Goal: Book appointment/travel/reservation

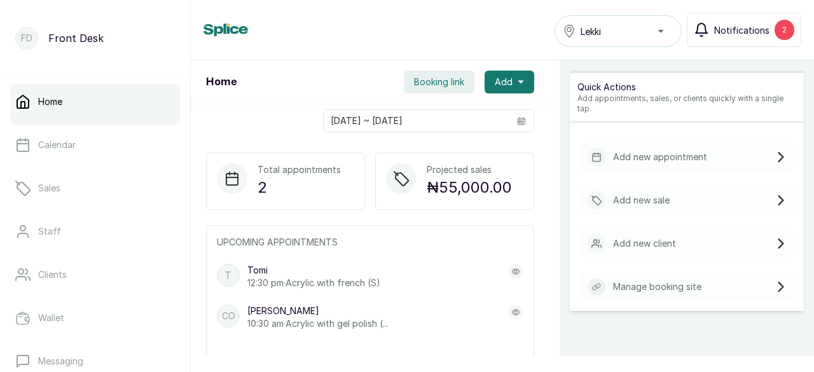
click at [748, 26] on span "Notifications" at bounding box center [741, 30] width 55 height 13
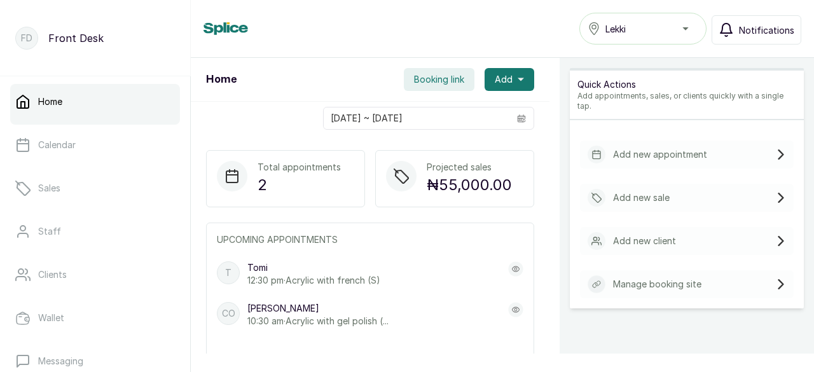
click at [759, 30] on span "Notifications" at bounding box center [766, 30] width 55 height 13
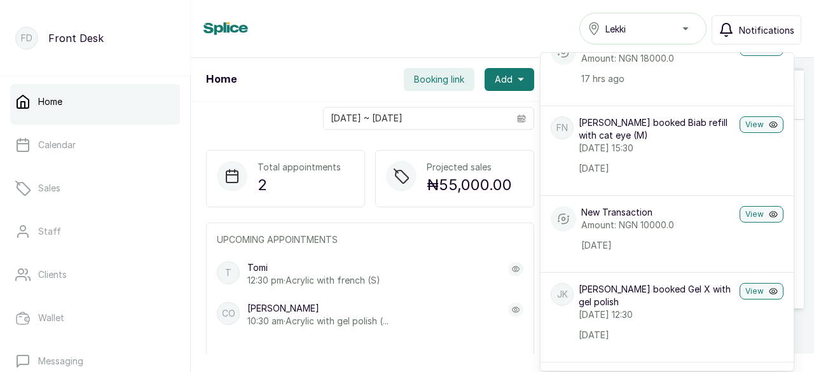
scroll to position [382, 0]
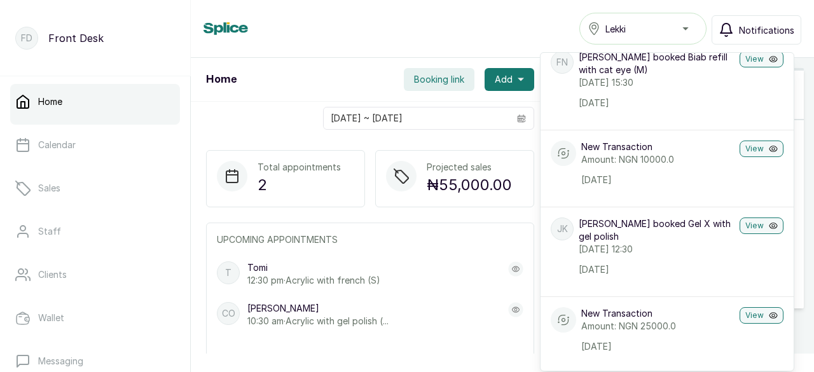
click at [355, 274] on p "12:30 pm · Acrylic with french (S)" at bounding box center [313, 280] width 133 height 13
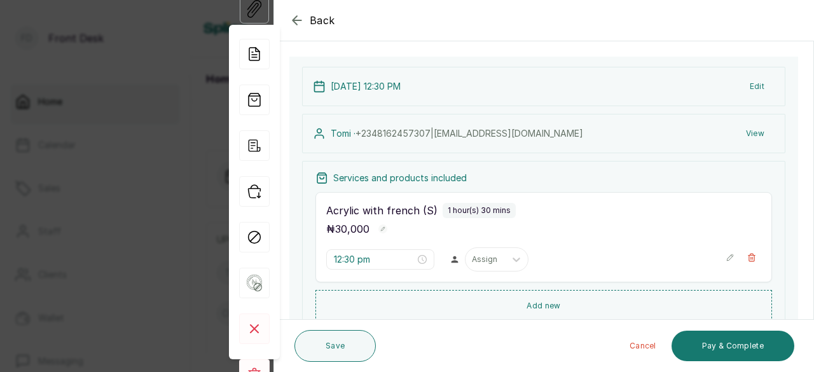
scroll to position [127, 0]
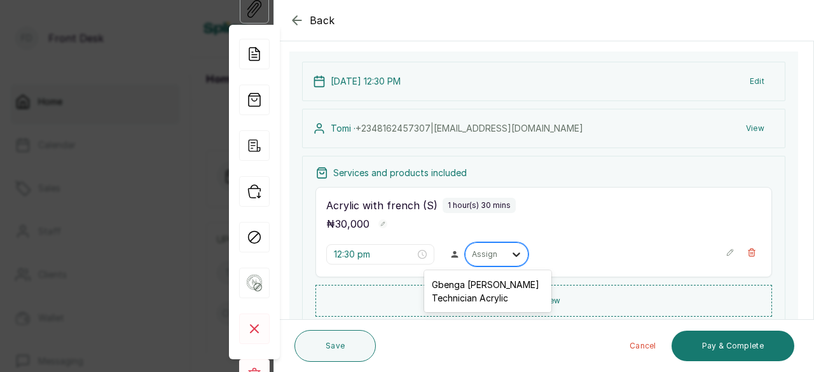
click at [513, 252] on icon at bounding box center [517, 254] width 8 height 4
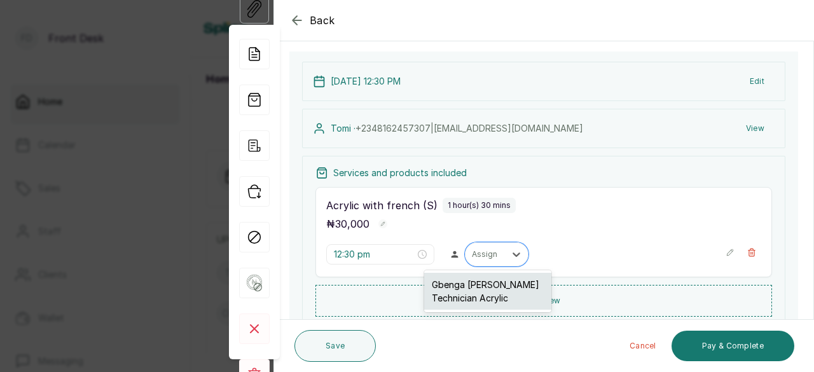
click at [504, 283] on div "Gbenga [PERSON_NAME] Technician Acrylic" at bounding box center [487, 291] width 127 height 37
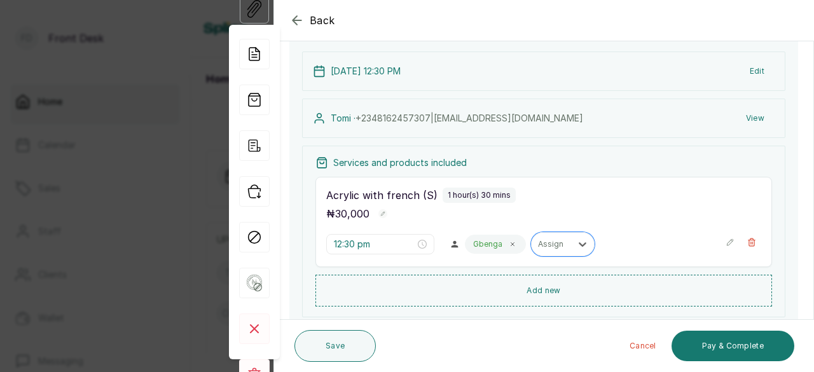
scroll to position [191, 0]
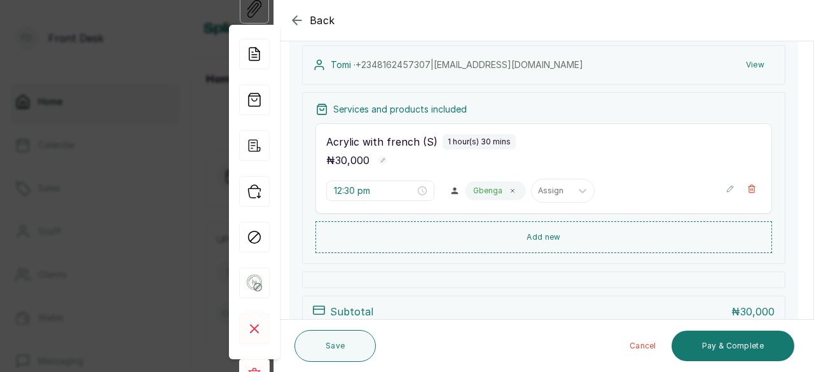
click at [295, 18] on icon "button" at bounding box center [296, 20] width 8 height 8
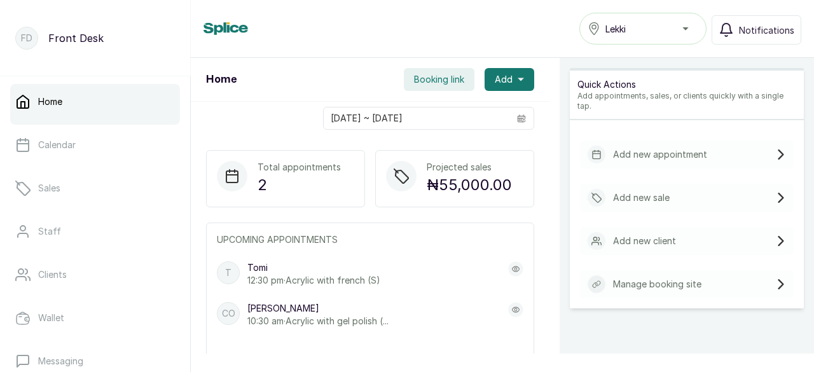
click at [289, 302] on p "[PERSON_NAME]" at bounding box center [317, 308] width 141 height 13
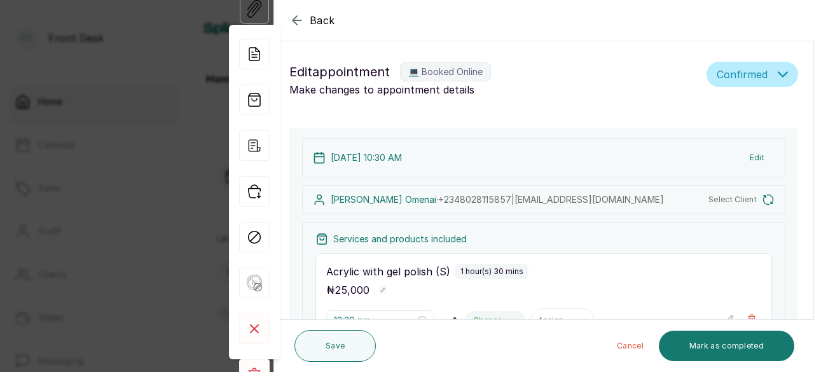
type input "10:30 am"
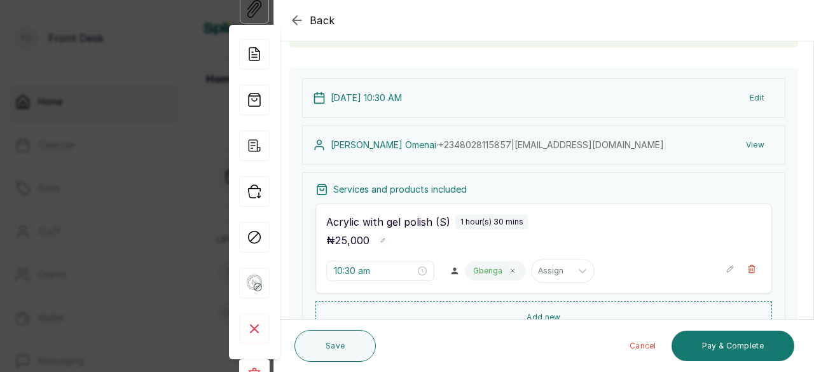
scroll to position [127, 0]
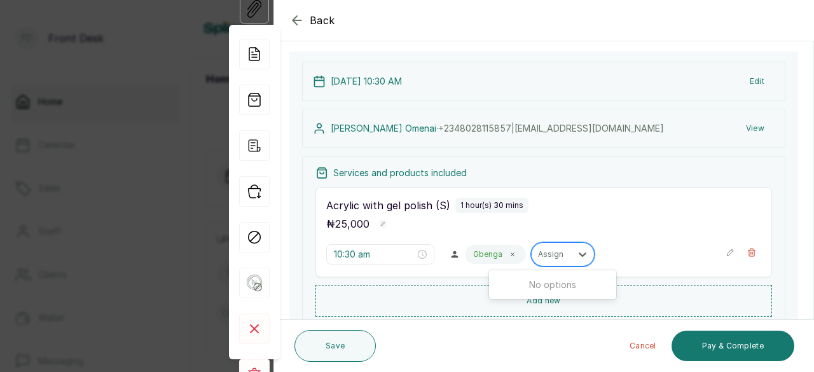
click at [542, 256] on div at bounding box center [551, 254] width 27 height 11
click at [579, 252] on icon at bounding box center [583, 254] width 8 height 4
click at [579, 253] on icon at bounding box center [583, 254] width 8 height 4
click at [576, 250] on icon at bounding box center [582, 254] width 13 height 13
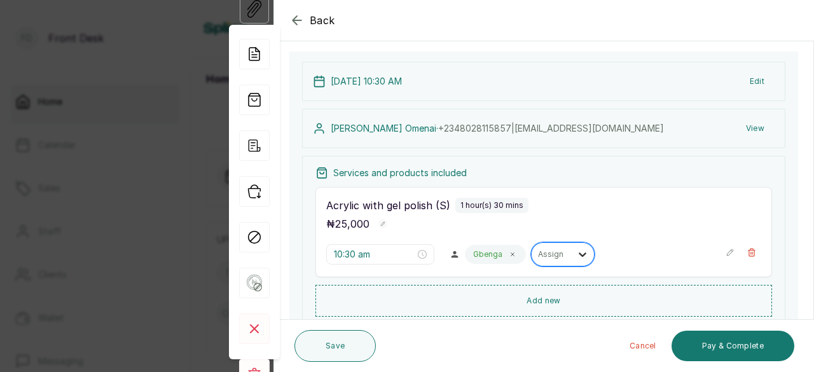
click at [576, 250] on icon at bounding box center [582, 254] width 13 height 13
click at [298, 21] on icon "button" at bounding box center [296, 20] width 15 height 15
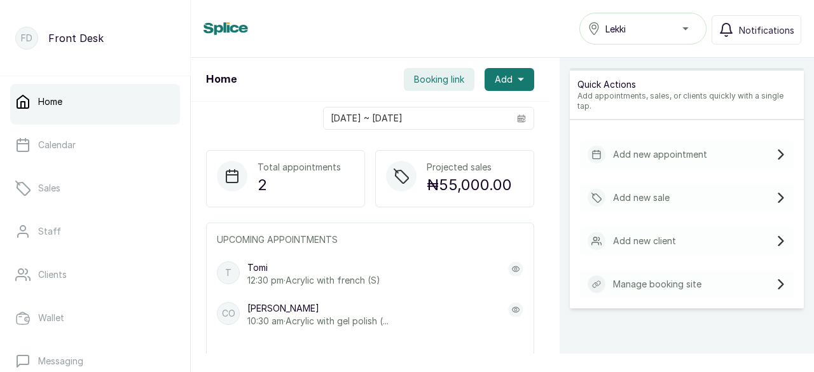
click at [282, 274] on p "12:30 pm · Acrylic with french (S)" at bounding box center [313, 280] width 133 height 13
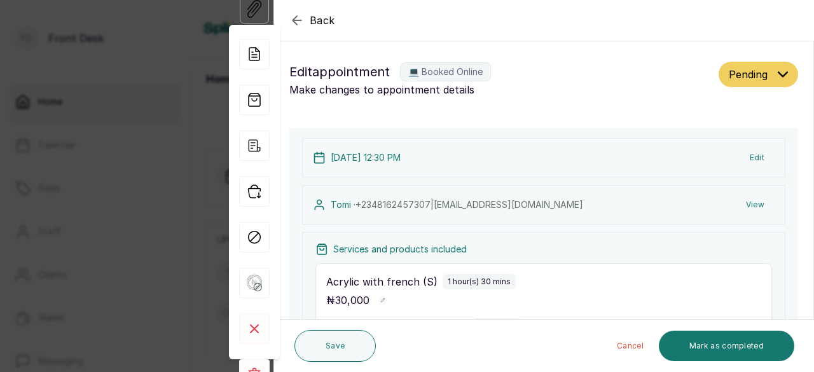
type input "12:30 pm"
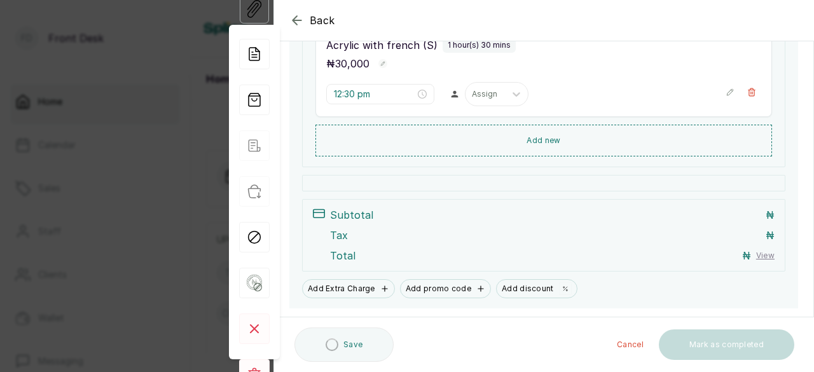
scroll to position [242, 0]
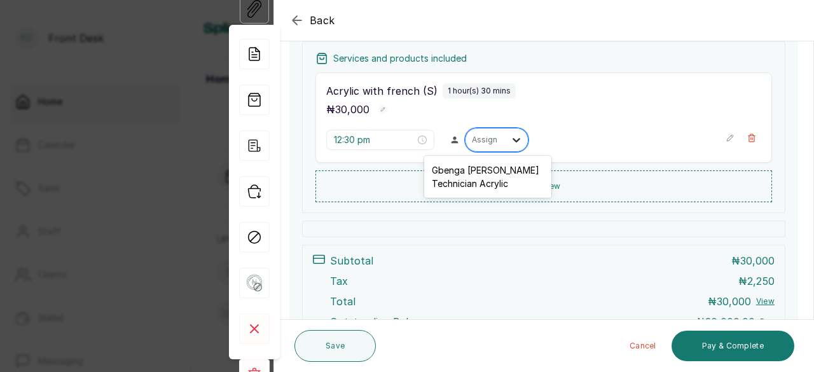
click at [513, 138] on icon at bounding box center [517, 140] width 8 height 4
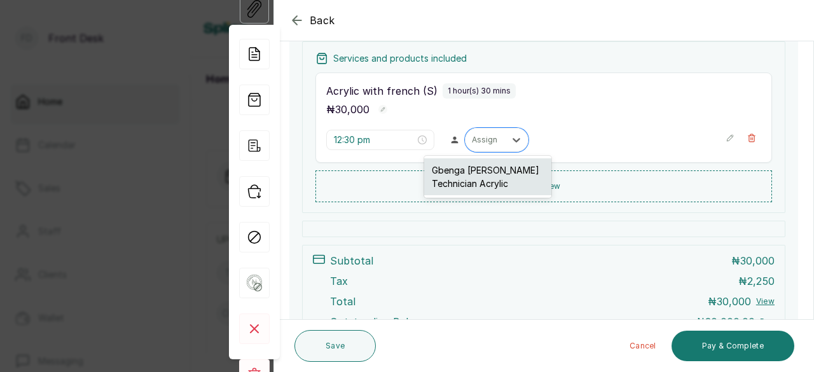
click at [485, 171] on div "Gbenga [PERSON_NAME] Technician Acrylic" at bounding box center [487, 176] width 127 height 37
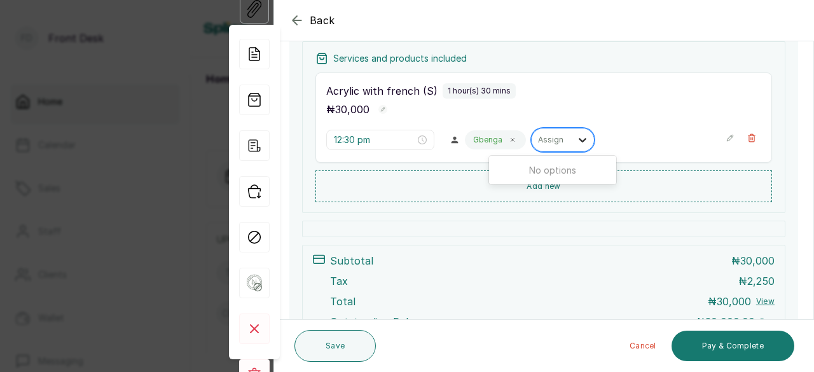
click at [576, 138] on icon at bounding box center [582, 140] width 13 height 13
click at [296, 20] on icon "button" at bounding box center [296, 20] width 8 height 8
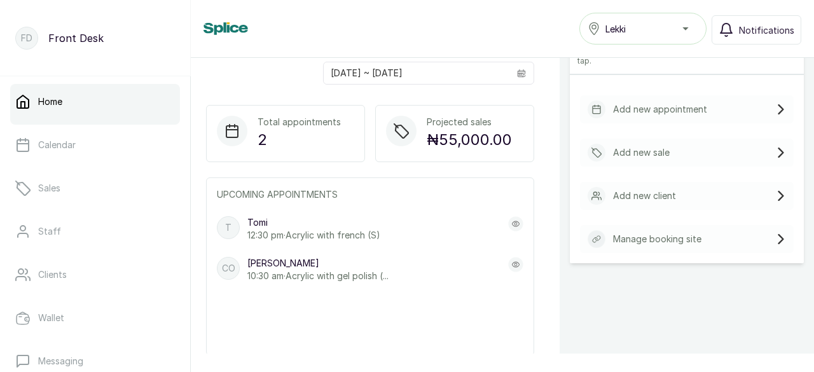
scroll to position [64, 0]
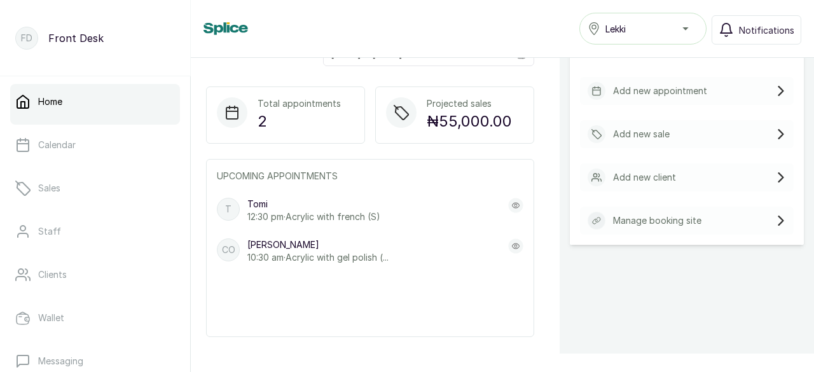
click at [317, 246] on p "[PERSON_NAME]" at bounding box center [317, 244] width 141 height 13
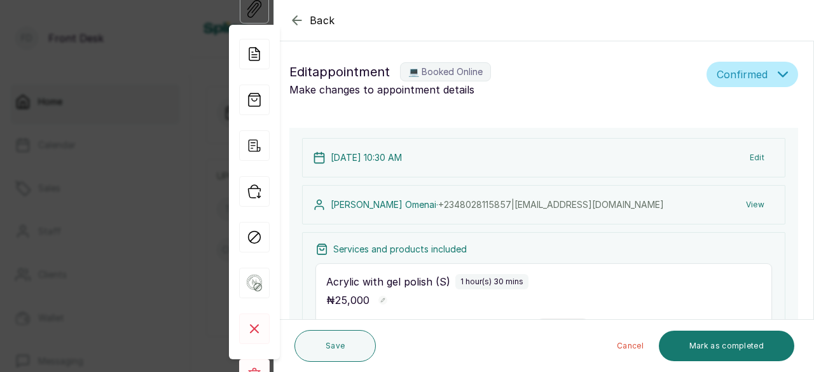
type input "10:30 am"
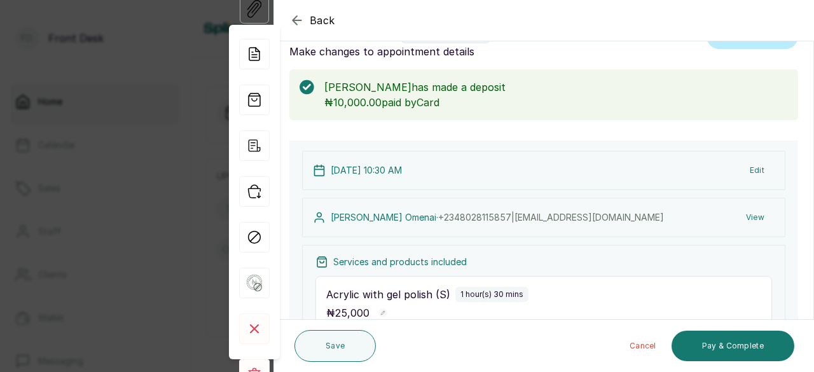
scroll to position [0, 0]
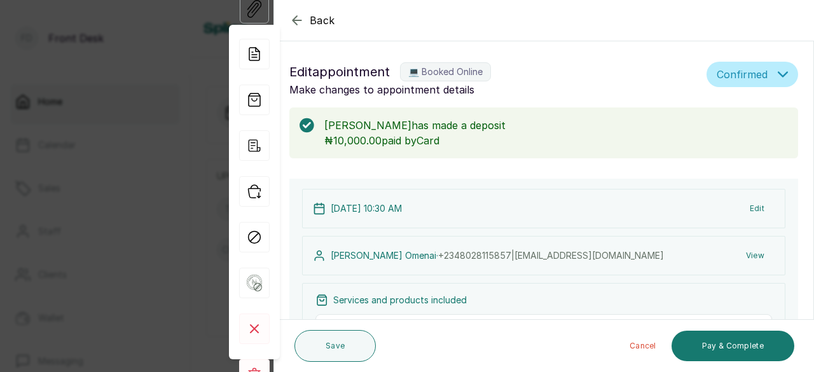
click at [294, 17] on icon "button" at bounding box center [296, 20] width 15 height 15
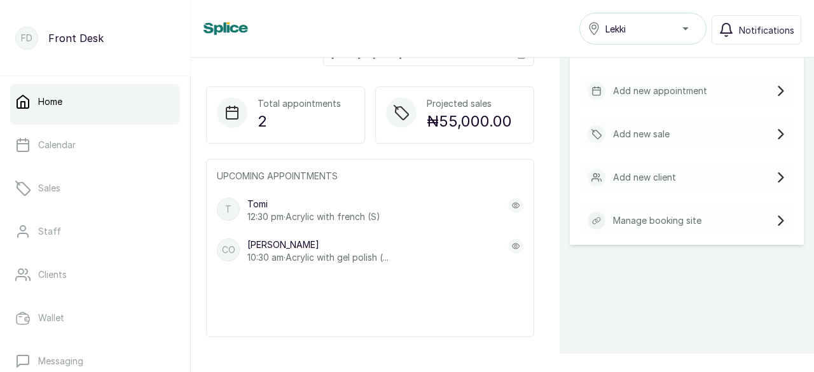
click at [283, 213] on p "12:30 pm · Acrylic with french (S)" at bounding box center [313, 216] width 133 height 13
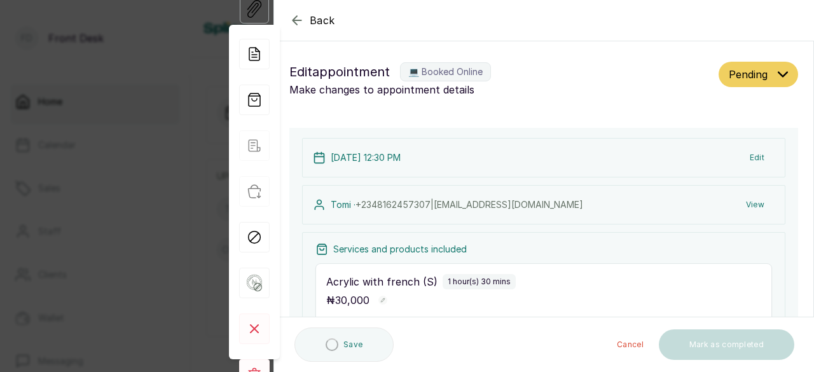
type input "12:30 pm"
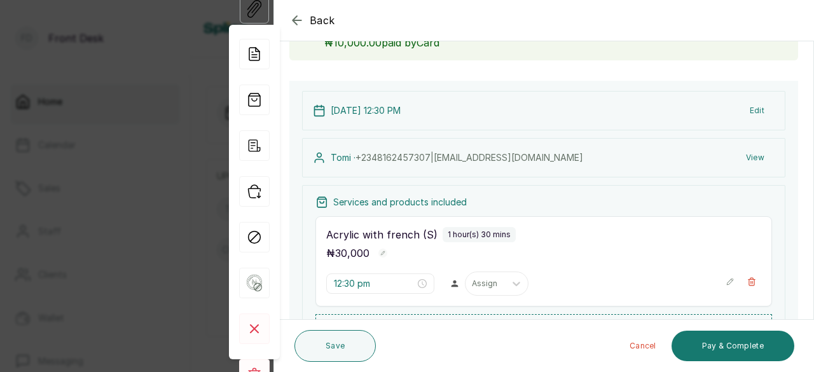
scroll to position [191, 0]
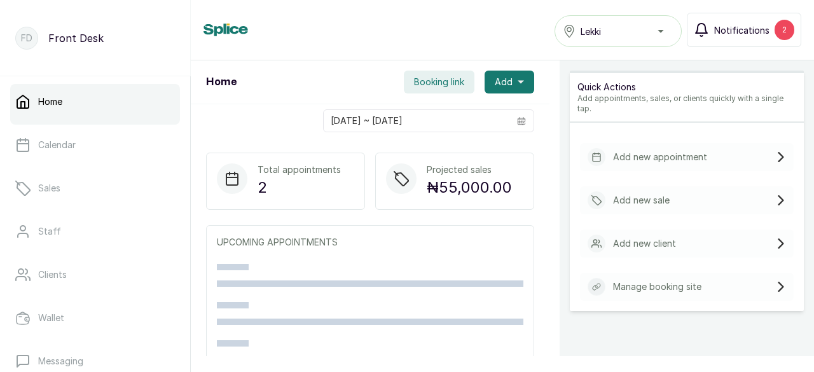
click at [766, 29] on span "Notifications" at bounding box center [741, 30] width 55 height 13
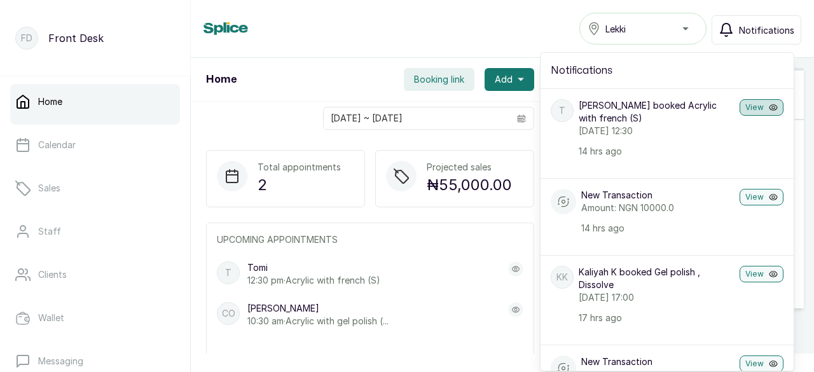
click at [743, 105] on button "View" at bounding box center [762, 107] width 44 height 17
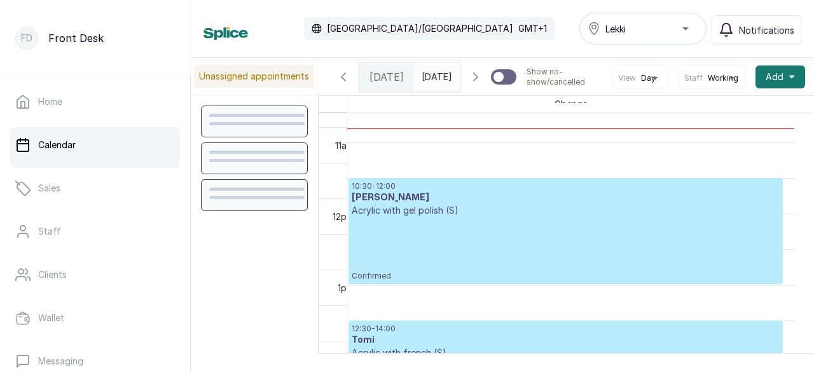
scroll to position [683, 0]
